Goal: Find specific page/section: Find specific page/section

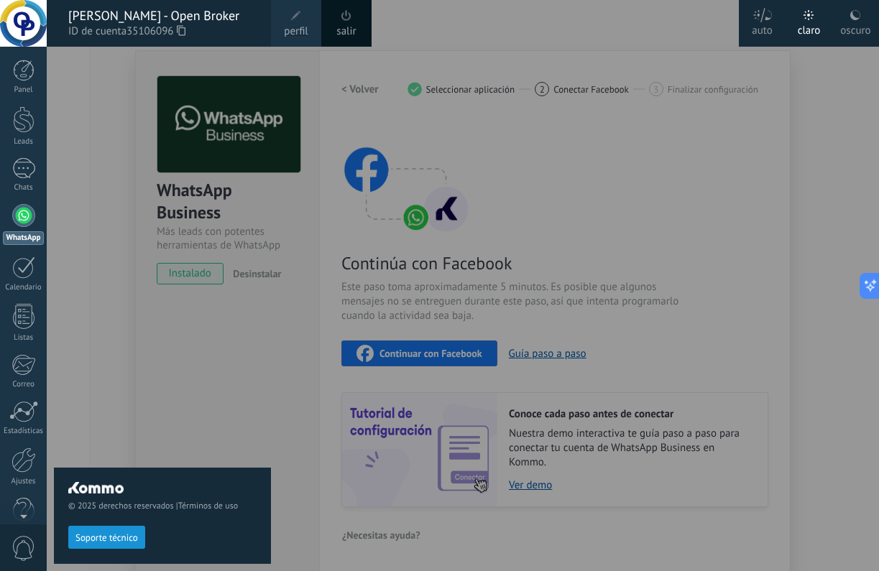
click at [105, 536] on span "Soporte técnico" at bounding box center [106, 538] width 63 height 10
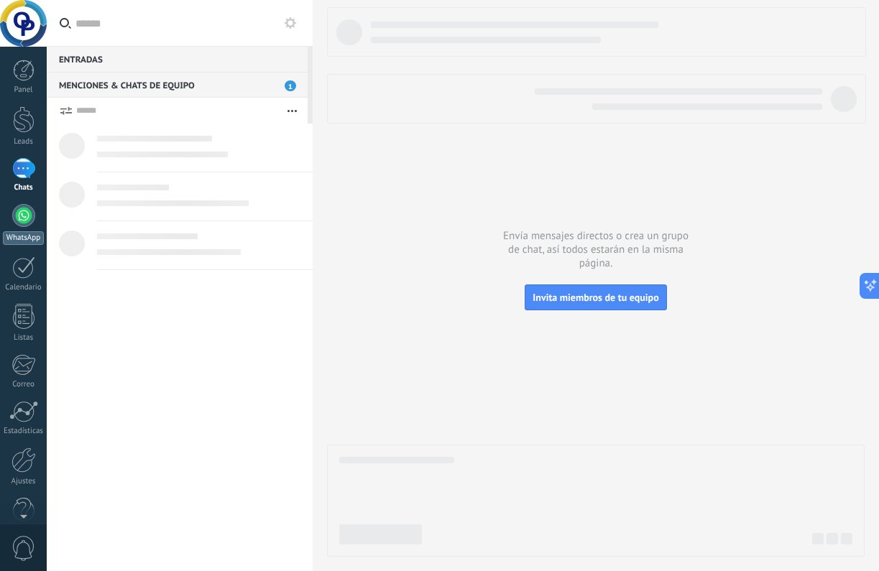
click at [24, 222] on div at bounding box center [23, 215] width 23 height 23
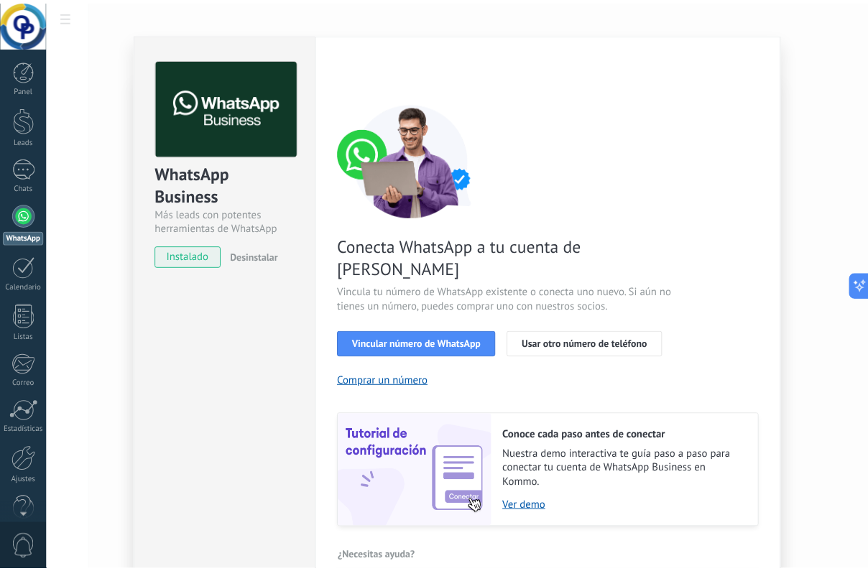
scroll to position [38, 0]
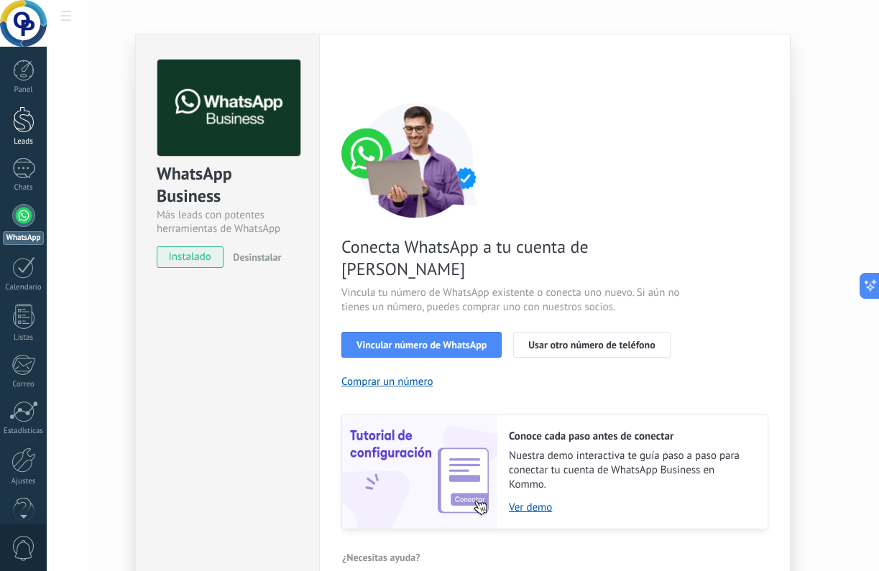
click at [24, 118] on div at bounding box center [24, 119] width 22 height 27
